Goal: Information Seeking & Learning: Check status

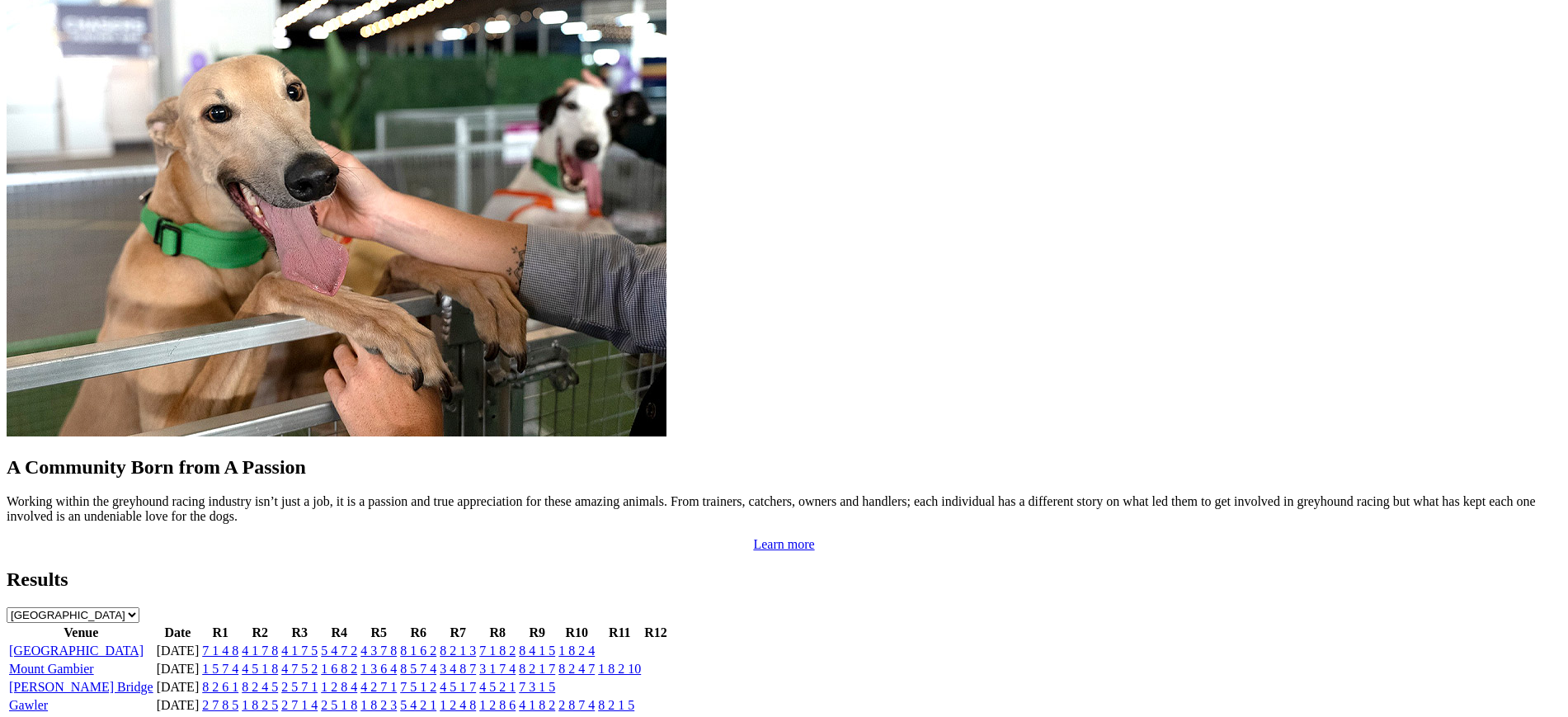
scroll to position [1338, 0]
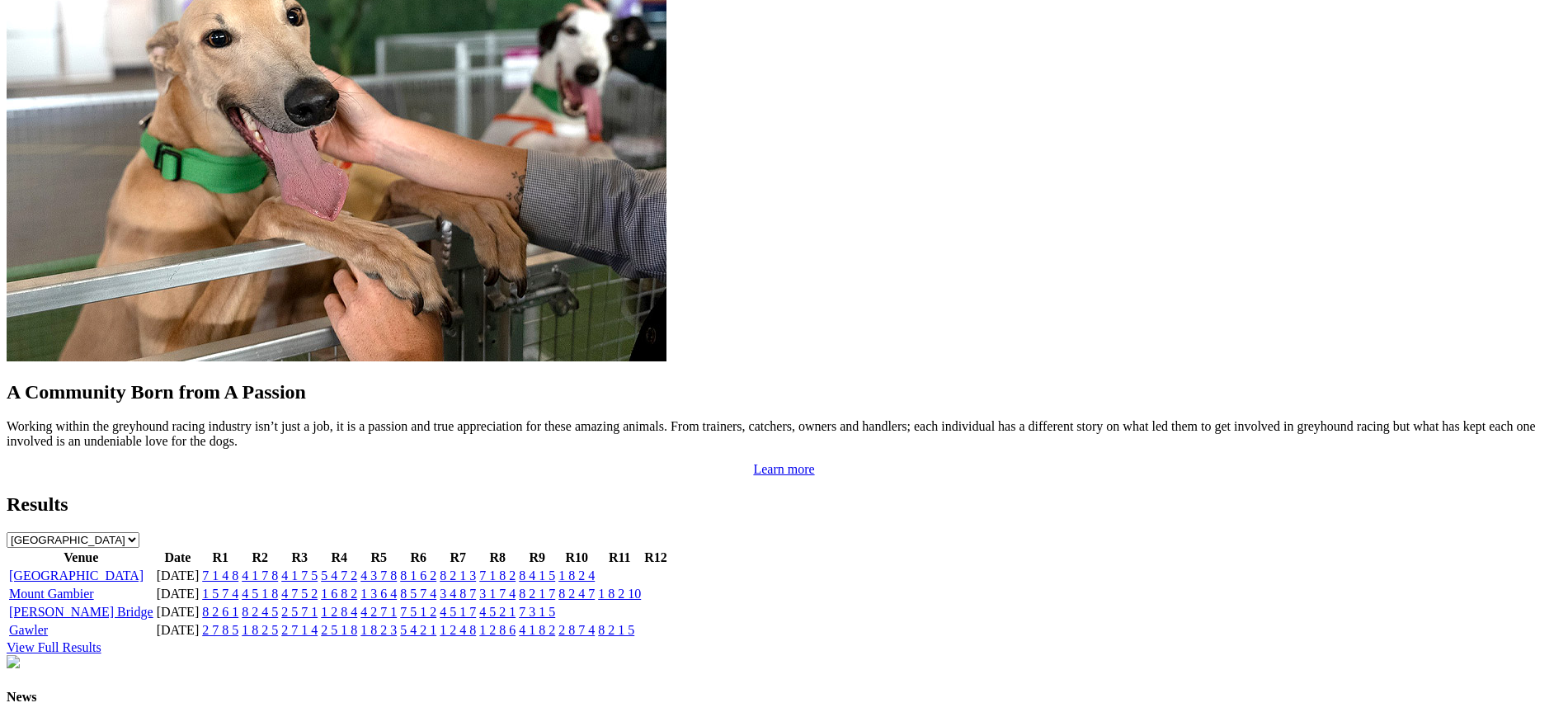
click at [594, 569] on link "1 8 2 4" at bounding box center [577, 576] width 36 height 14
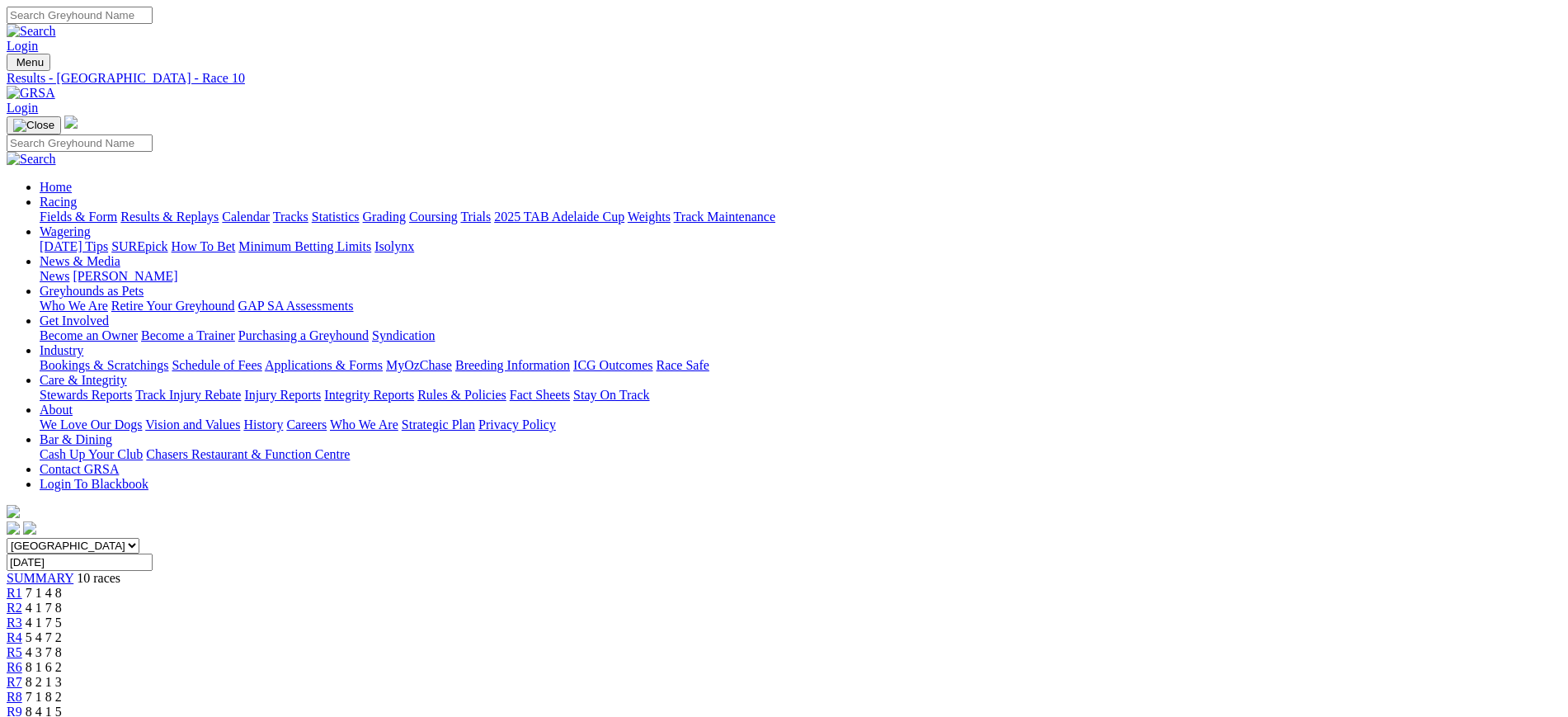
click at [62, 705] on span "8 4 1 5" at bounding box center [44, 711] width 36 height 14
click at [22, 690] on span "R8" at bounding box center [14, 696] width 16 height 14
click at [62, 675] on span "8 2 1 3" at bounding box center [44, 681] width 36 height 14
click at [62, 660] on span "8 1 6 2" at bounding box center [44, 667] width 36 height 14
click at [22, 645] on link "R5" at bounding box center [14, 652] width 16 height 14
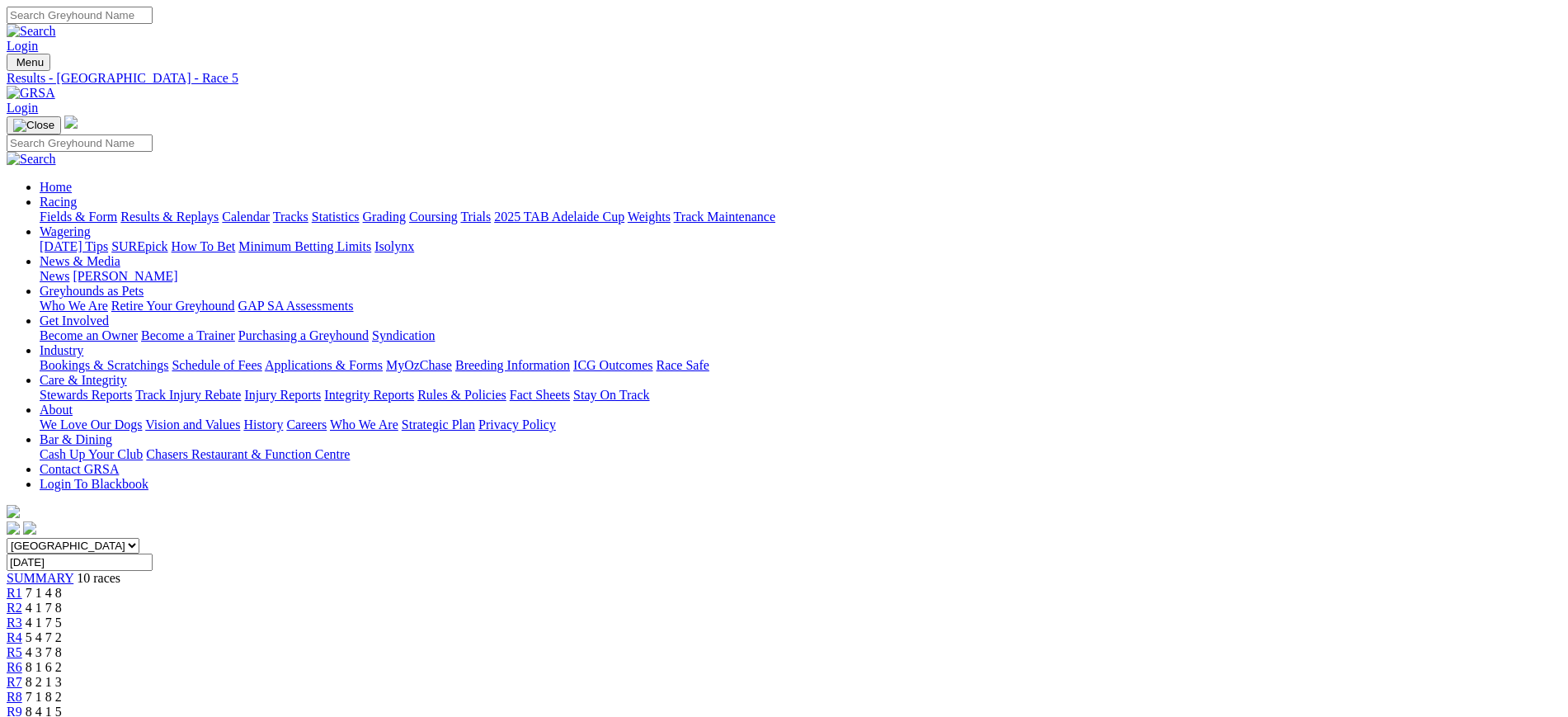
click at [713, 630] on div "R4 5 4 7 2" at bounding box center [784, 638] width 1555 height 15
click at [62, 615] on span "4 1 7 5" at bounding box center [44, 622] width 36 height 14
click at [22, 600] on span "R2" at bounding box center [14, 607] width 16 height 14
click at [62, 586] on span "7 1 4 8" at bounding box center [44, 593] width 36 height 14
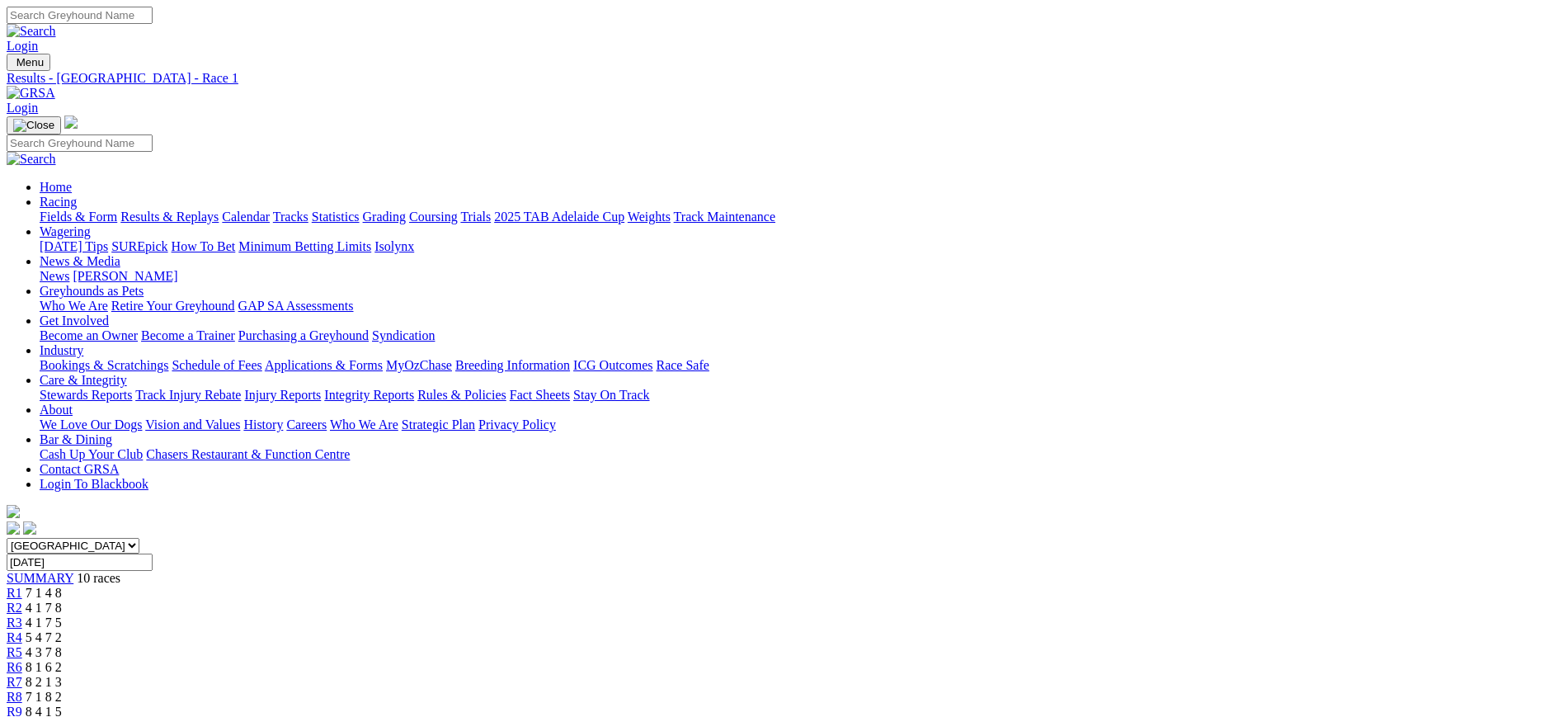
click at [55, 86] on img at bounding box center [31, 93] width 49 height 15
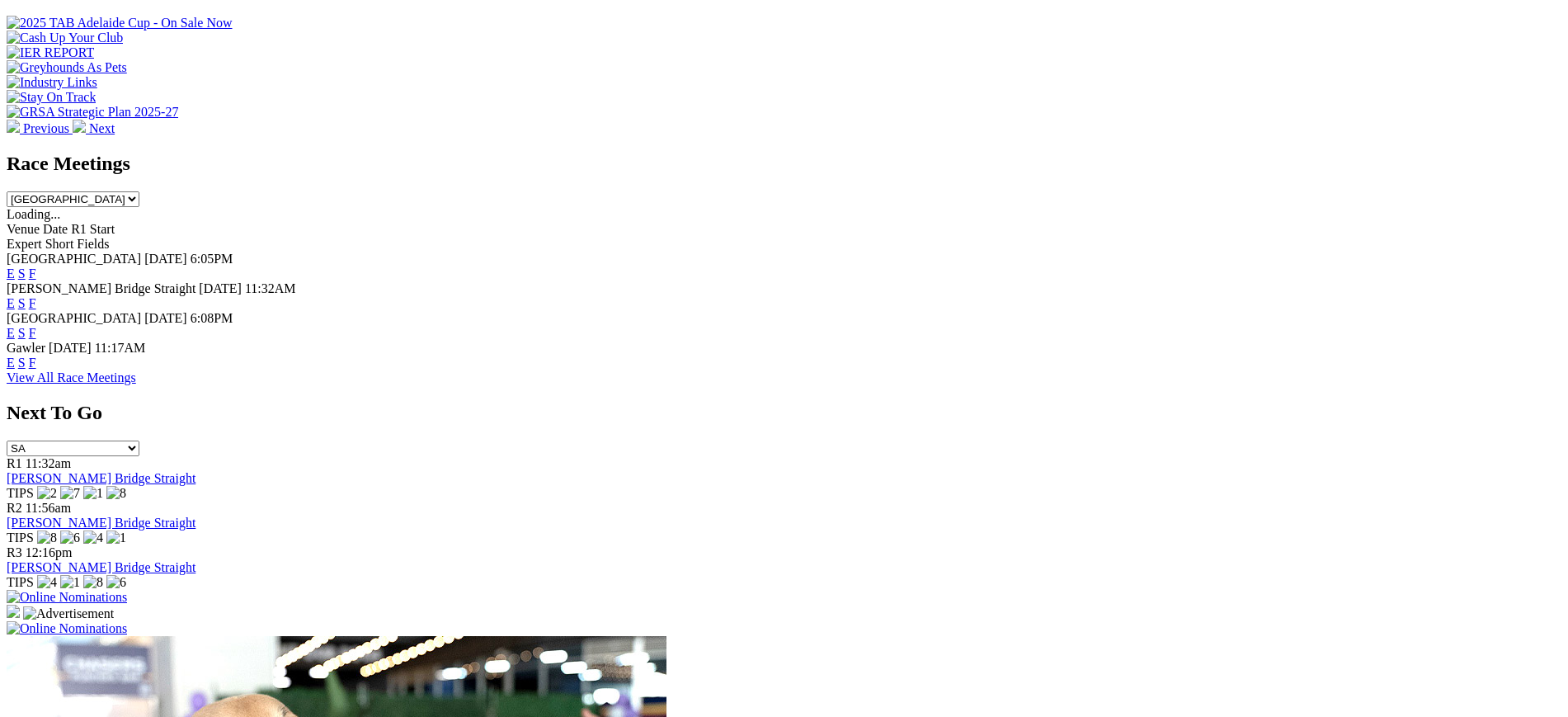
scroll to position [568, 0]
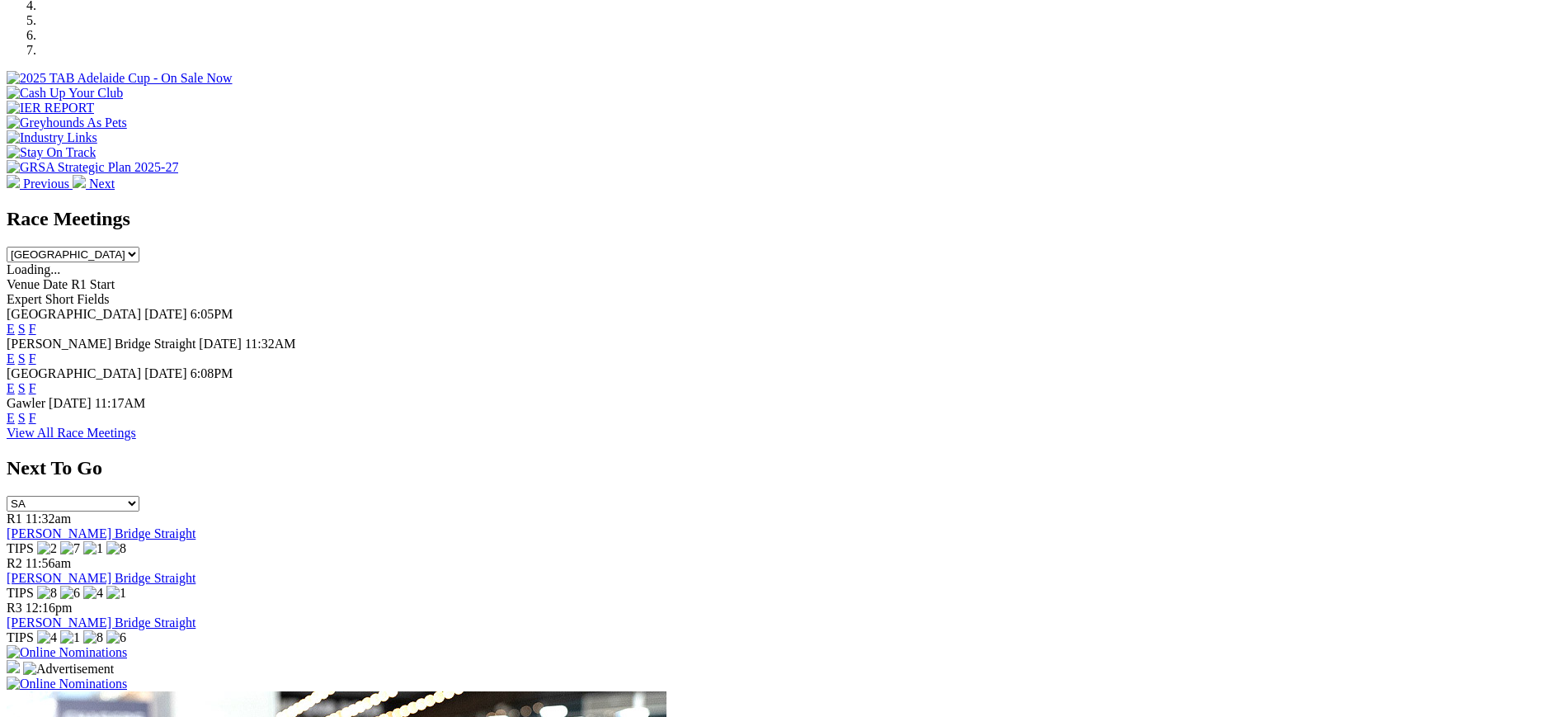
click at [36, 351] on link "F" at bounding box center [32, 358] width 7 height 14
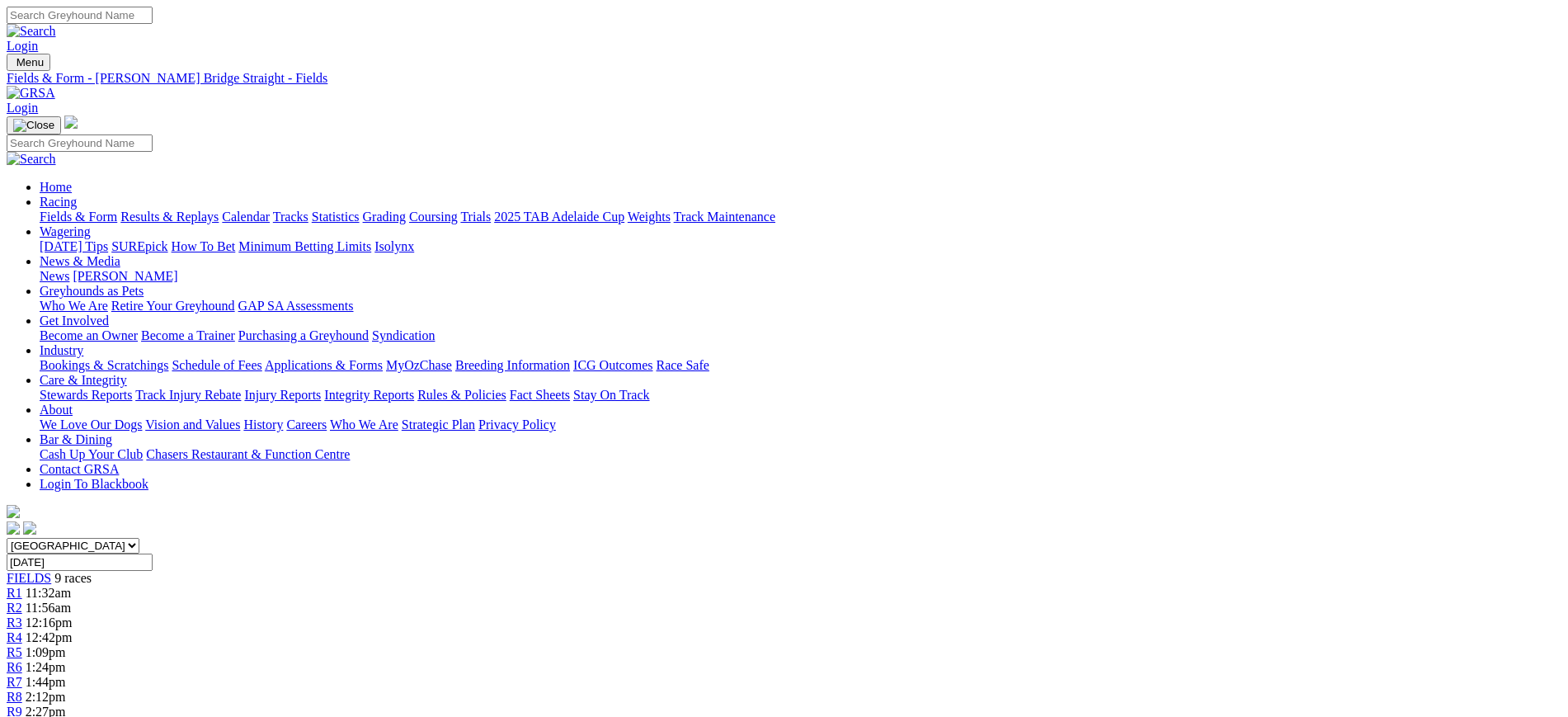
click at [55, 86] on img at bounding box center [31, 93] width 49 height 15
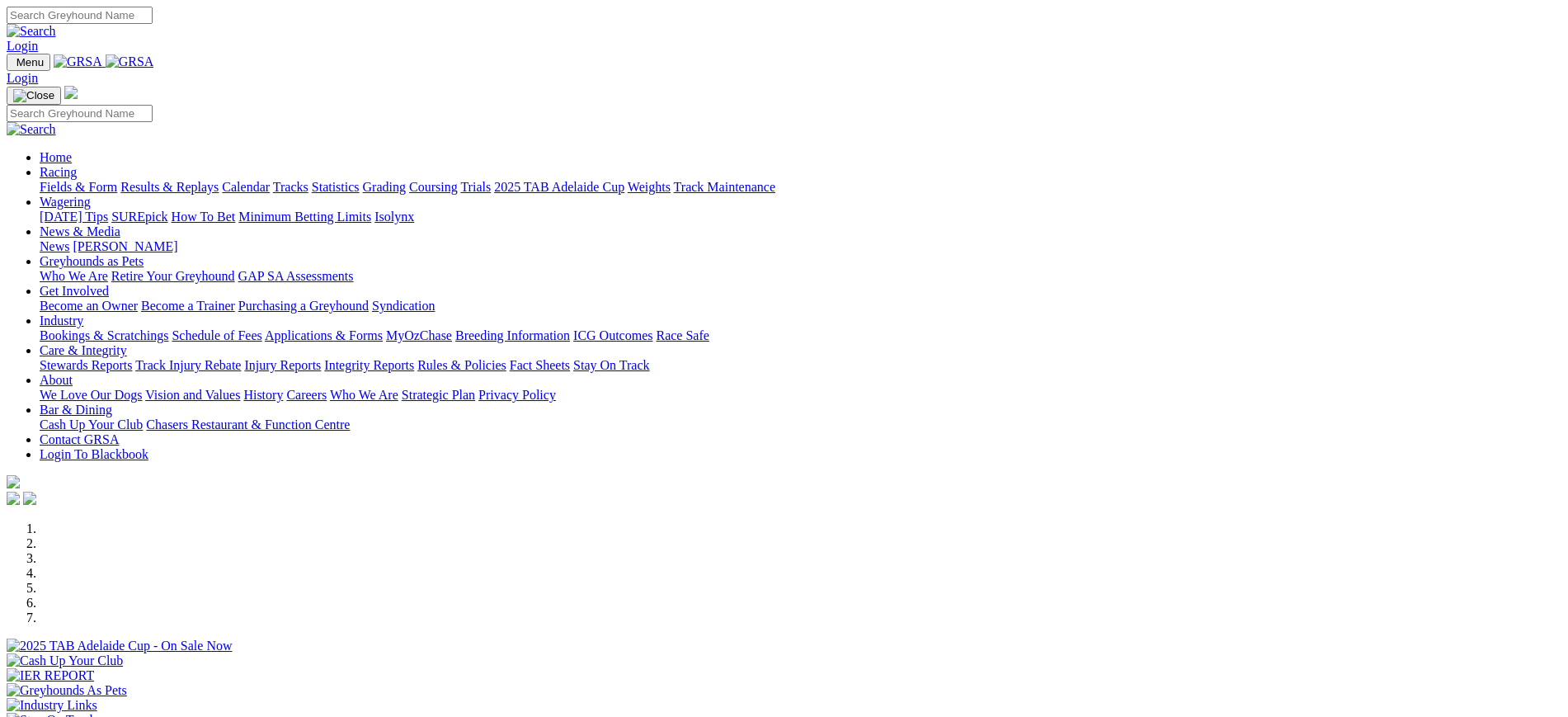
scroll to position [652, 0]
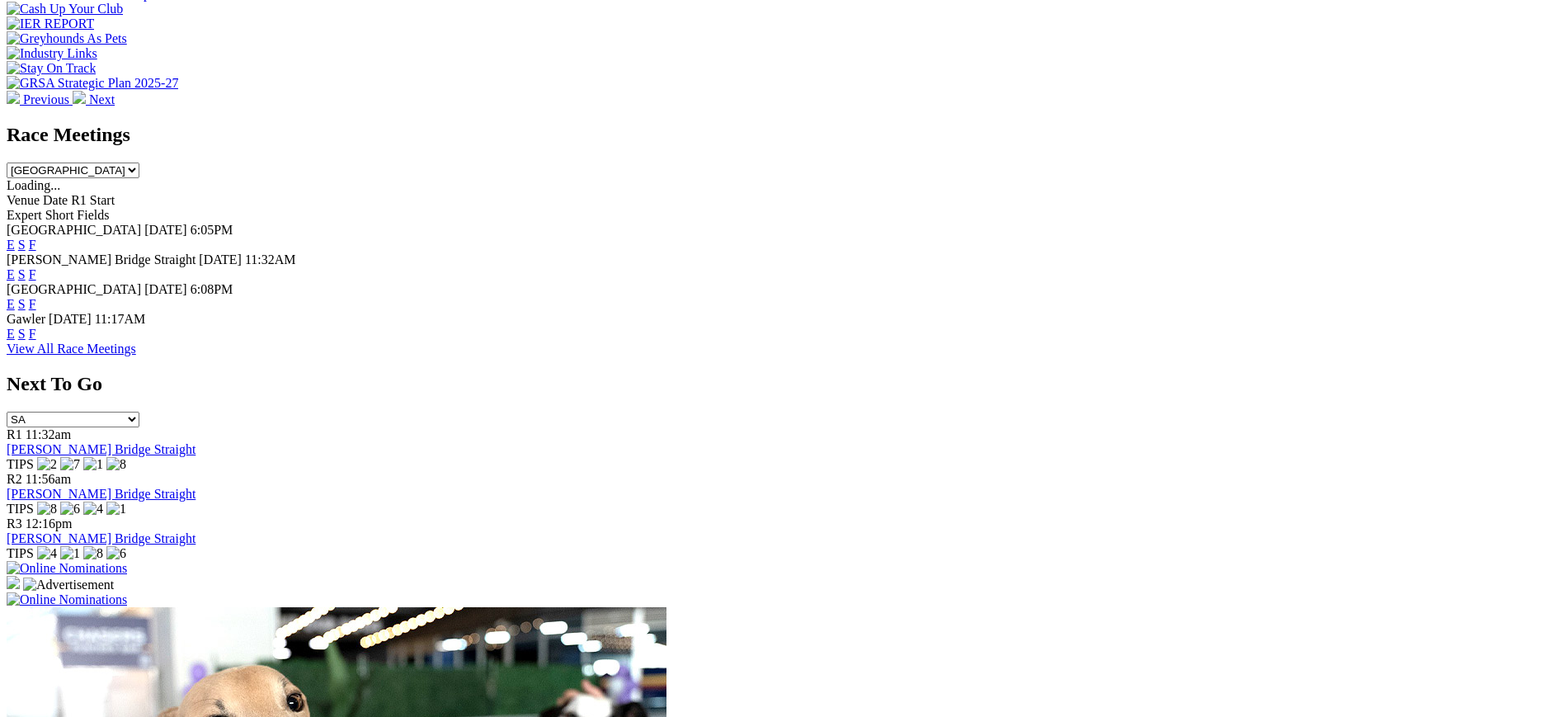
click at [36, 297] on link "F" at bounding box center [32, 304] width 7 height 14
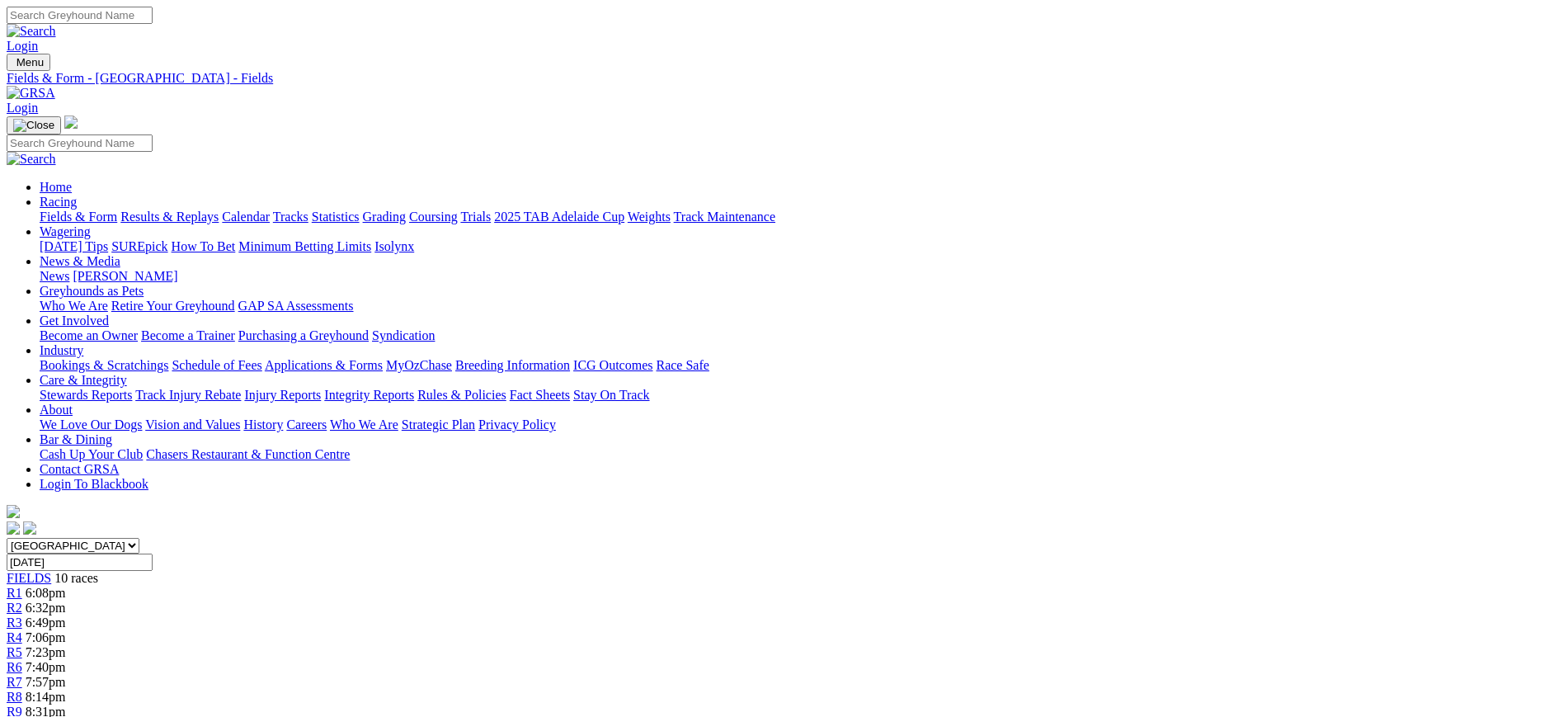
click at [55, 86] on img at bounding box center [31, 93] width 49 height 15
